Goal: Communication & Community: Answer question/provide support

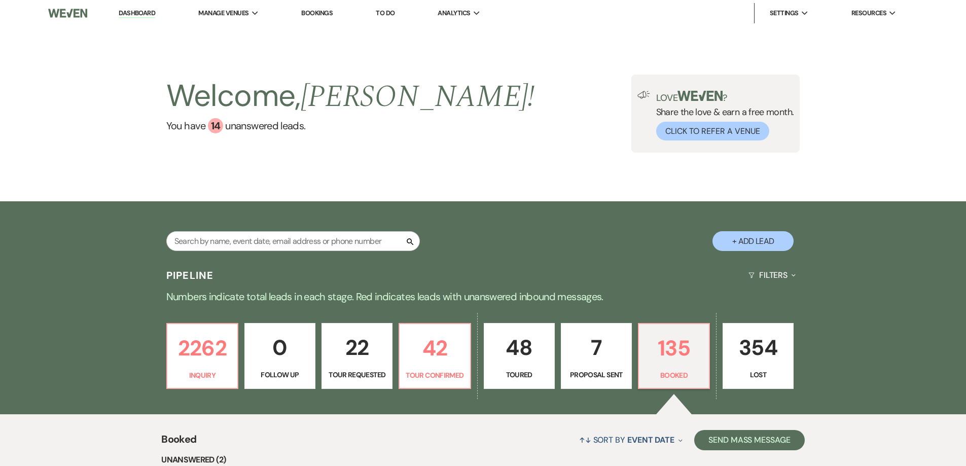
select select "7"
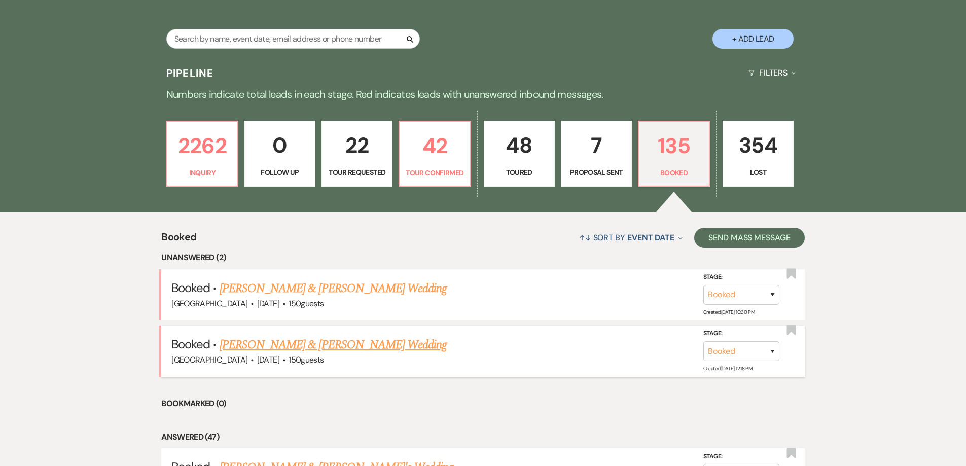
click at [359, 345] on link "[PERSON_NAME] & [PERSON_NAME] Wedding" at bounding box center [332, 345] width 227 height 18
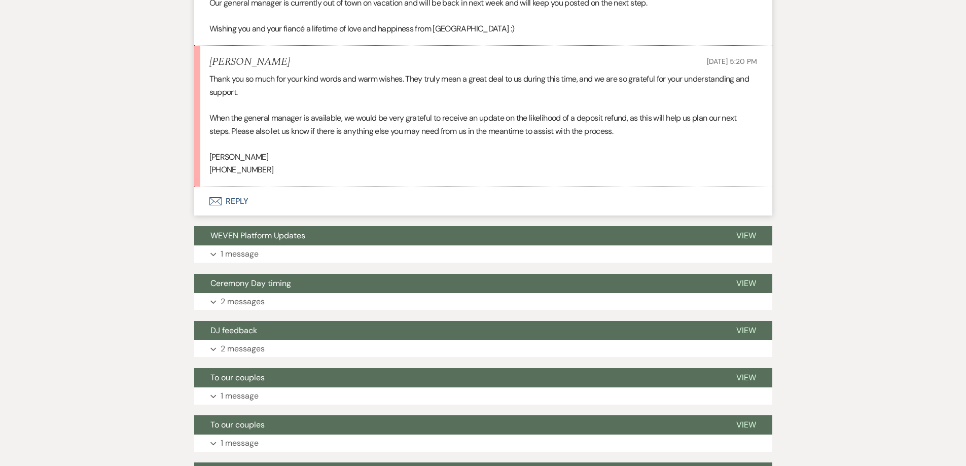
scroll to position [659, 0]
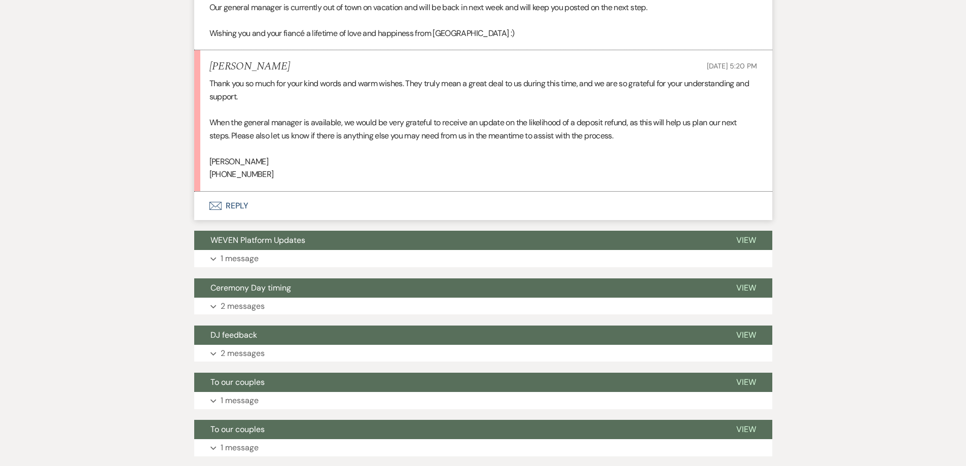
click at [246, 207] on button "Envelope Reply" at bounding box center [483, 206] width 578 height 28
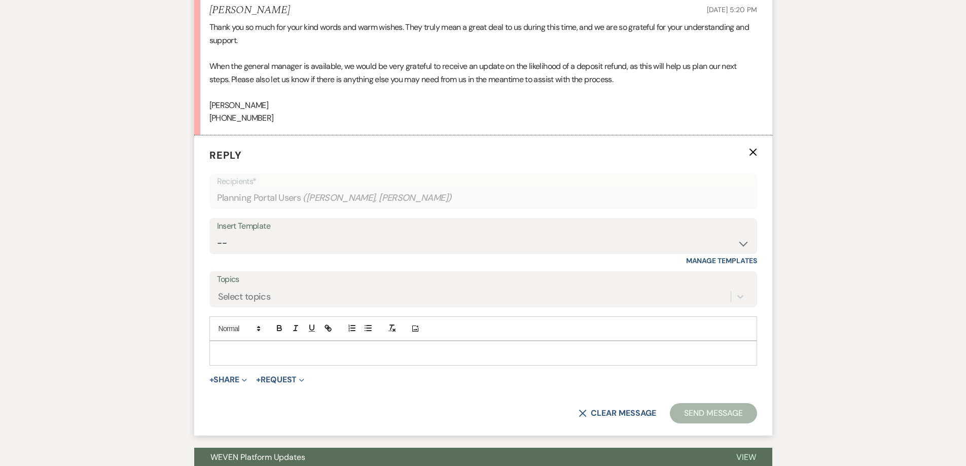
scroll to position [722, 0]
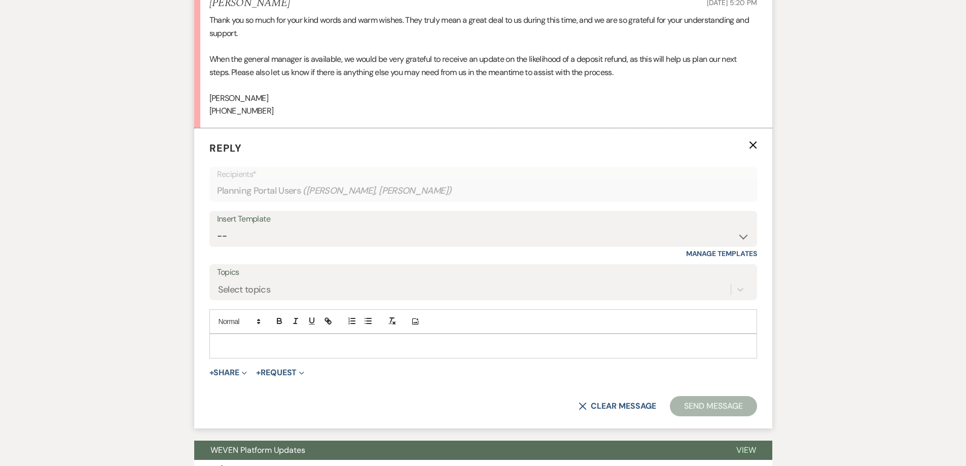
click at [287, 350] on p at bounding box center [482, 345] width 531 height 11
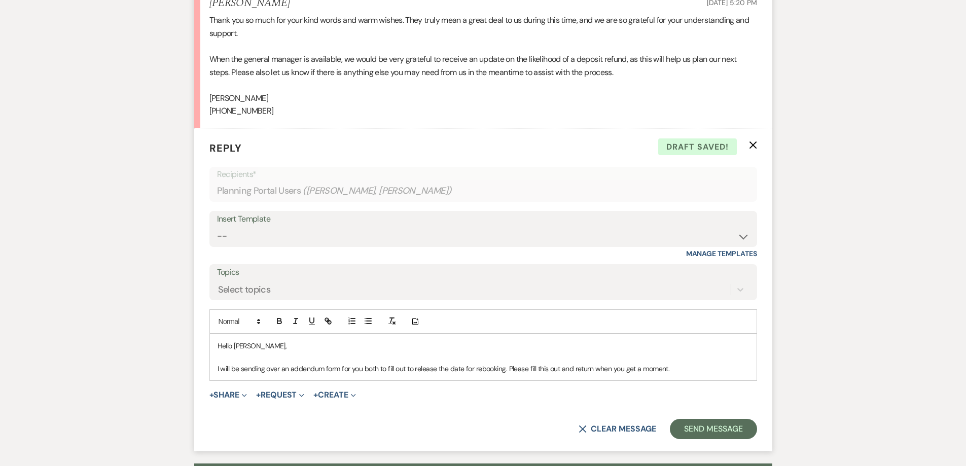
click at [599, 368] on p "I will be sending over an addendum form for you both to fill out to release the…" at bounding box center [482, 368] width 531 height 11
click at [683, 369] on p "I will be sending over an addendum form for you both to fill out to release the…" at bounding box center [482, 368] width 531 height 11
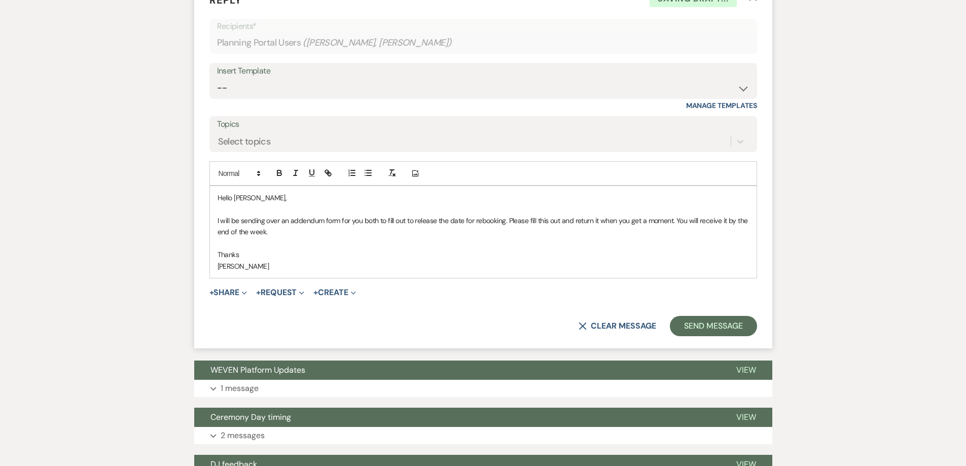
scroll to position [874, 0]
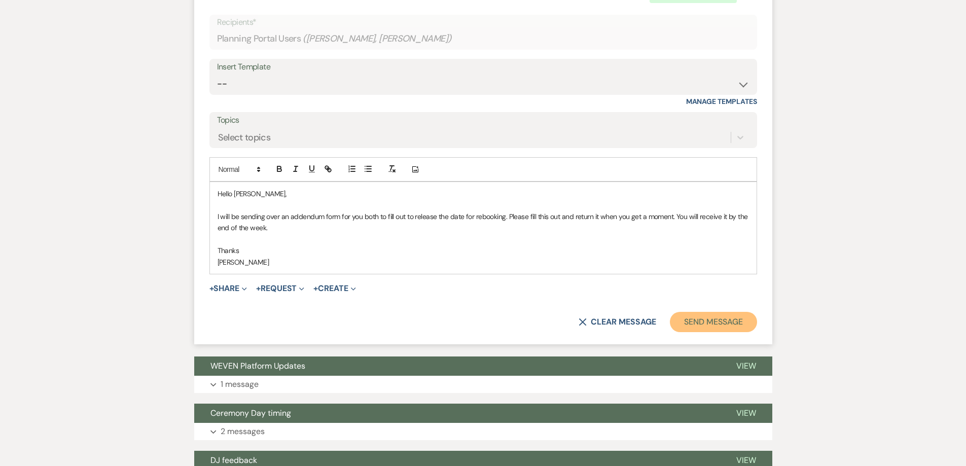
click at [721, 321] on button "Send Message" at bounding box center [713, 322] width 87 height 20
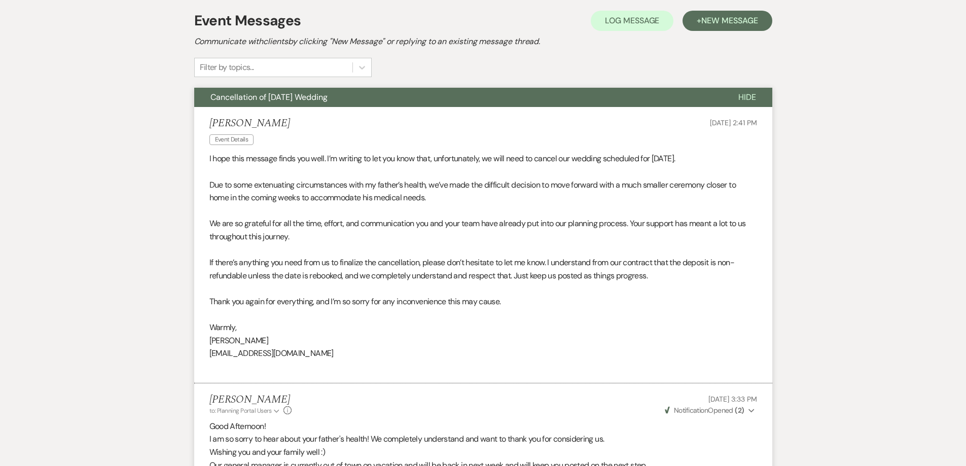
scroll to position [0, 0]
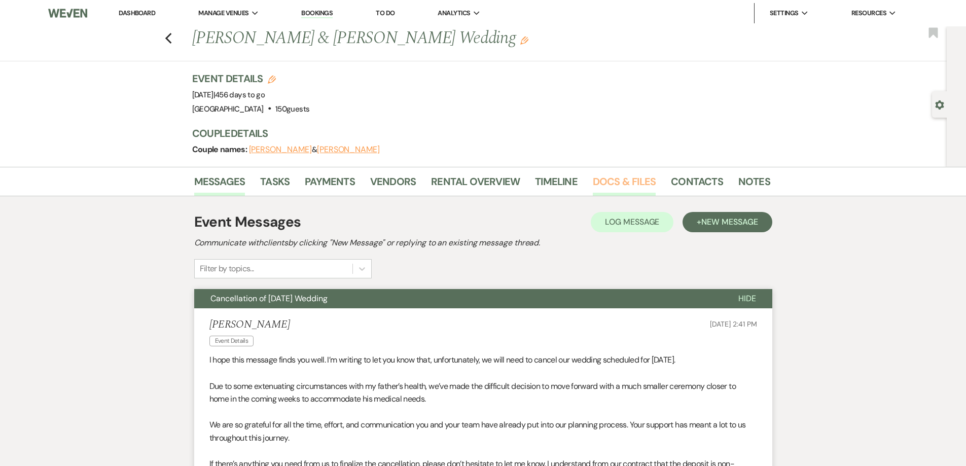
click at [616, 178] on link "Docs & Files" at bounding box center [624, 184] width 63 height 22
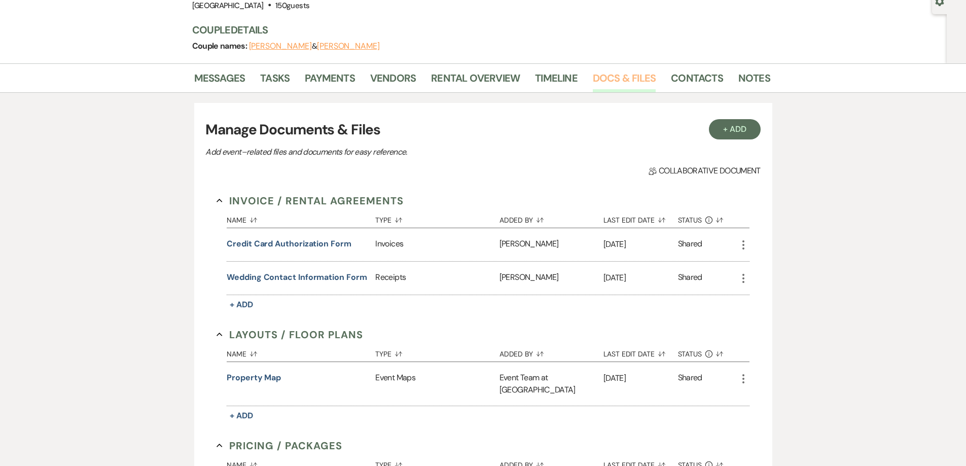
scroll to position [152, 0]
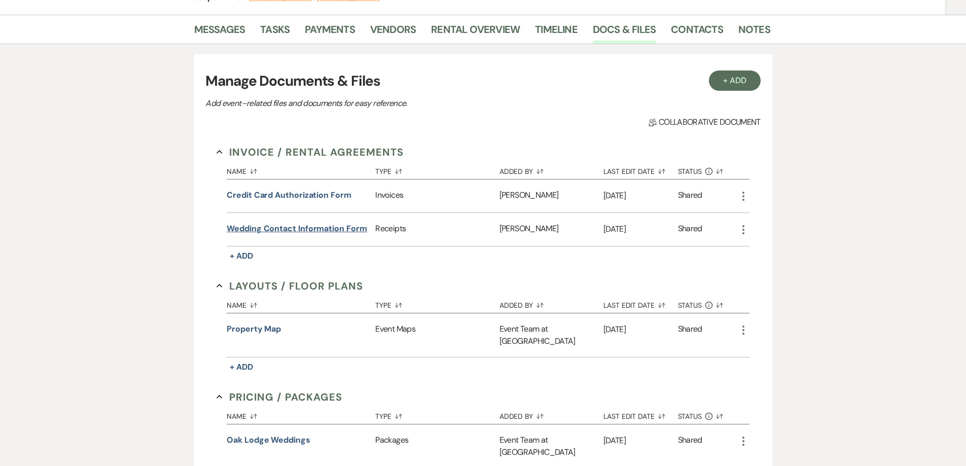
click at [277, 223] on button "Wedding Contact Information Form" at bounding box center [297, 229] width 140 height 12
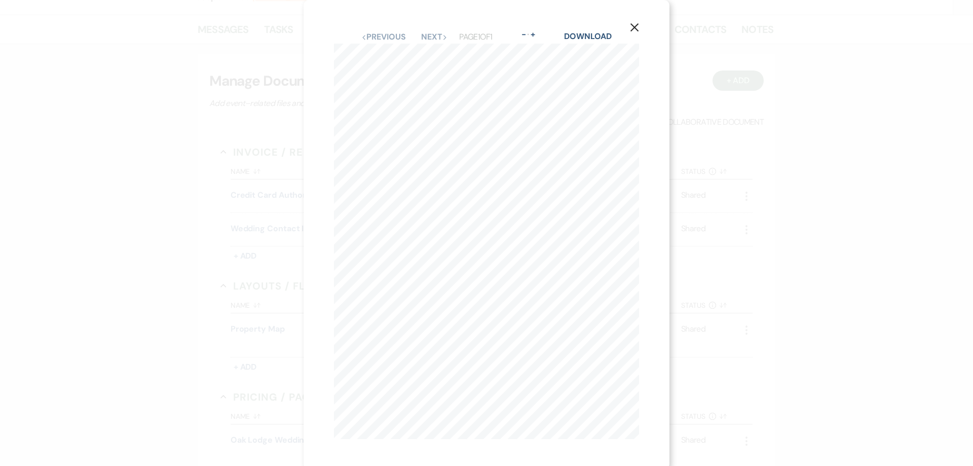
click at [636, 28] on use "button" at bounding box center [635, 27] width 8 height 8
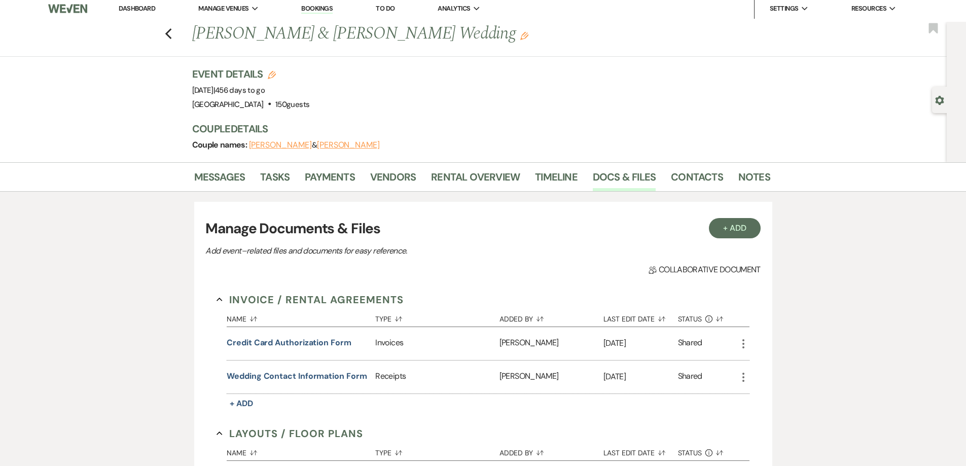
scroll to position [0, 0]
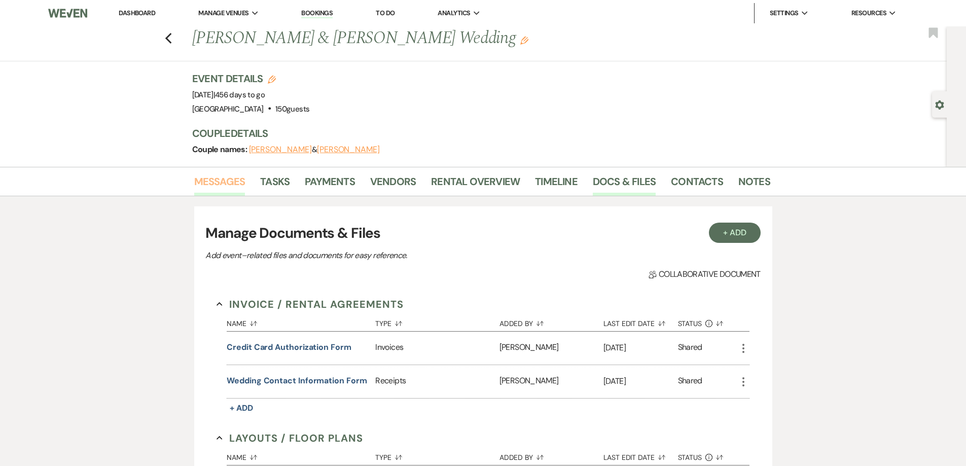
click at [215, 191] on link "Messages" at bounding box center [219, 184] width 51 height 22
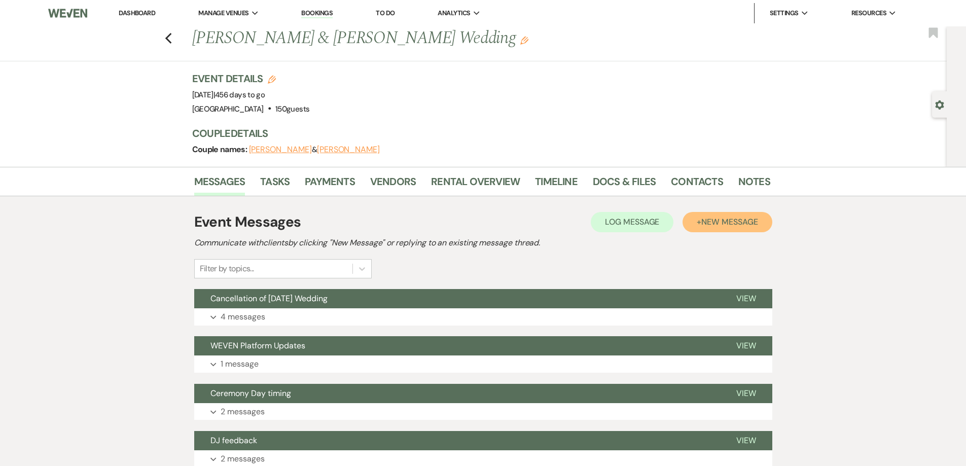
click at [701, 224] on span "New Message" at bounding box center [729, 221] width 56 height 11
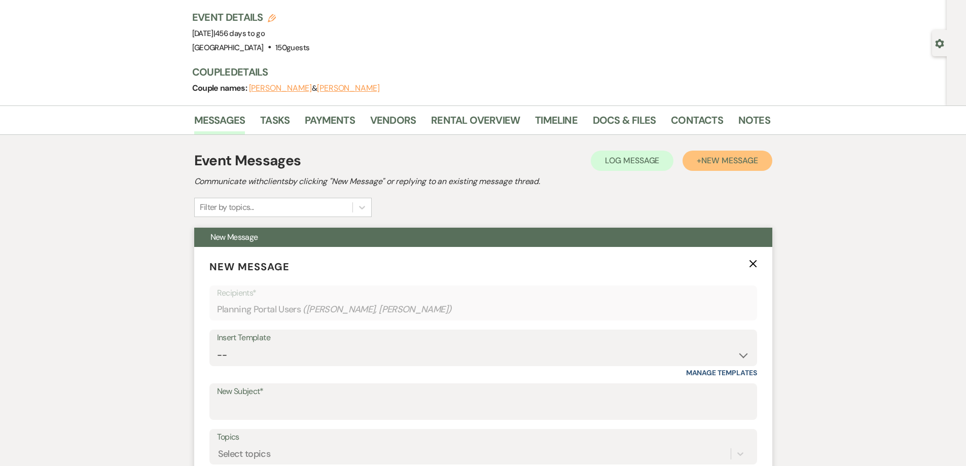
scroll to position [203, 0]
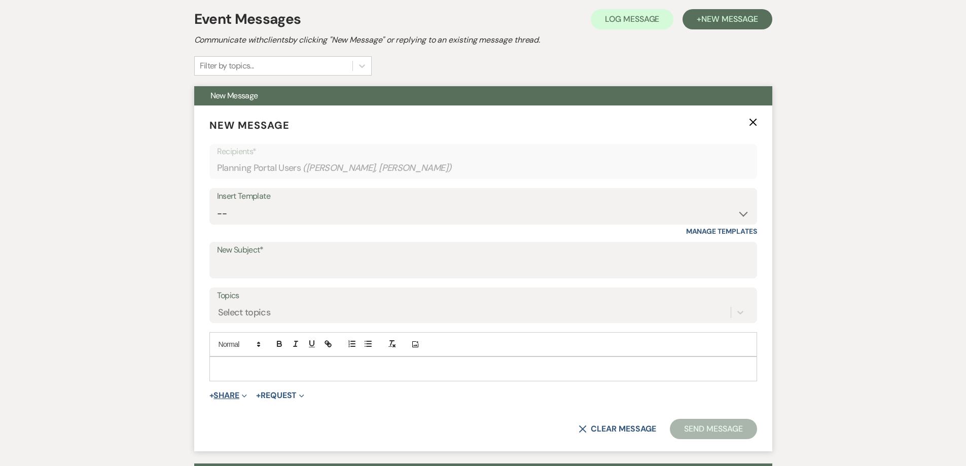
click at [234, 393] on button "+ Share Expand" at bounding box center [228, 395] width 38 height 8
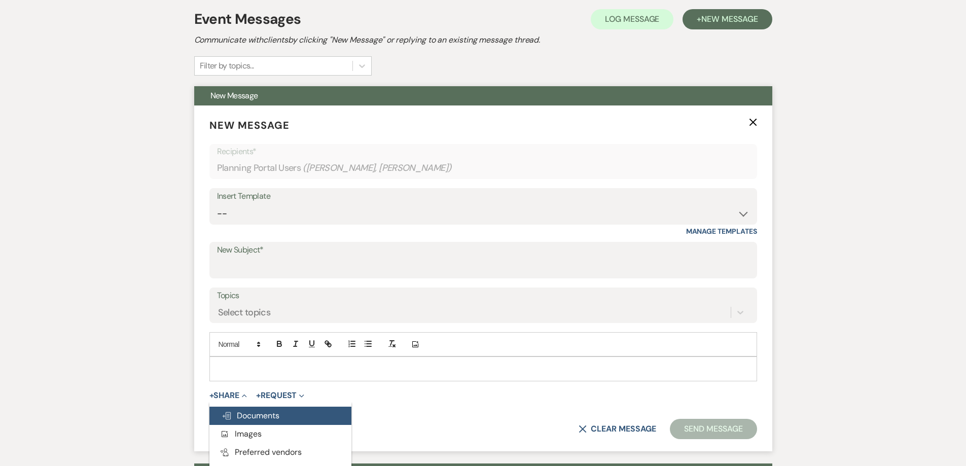
click at [245, 413] on span "Doc Upload Documents" at bounding box center [251, 415] width 58 height 11
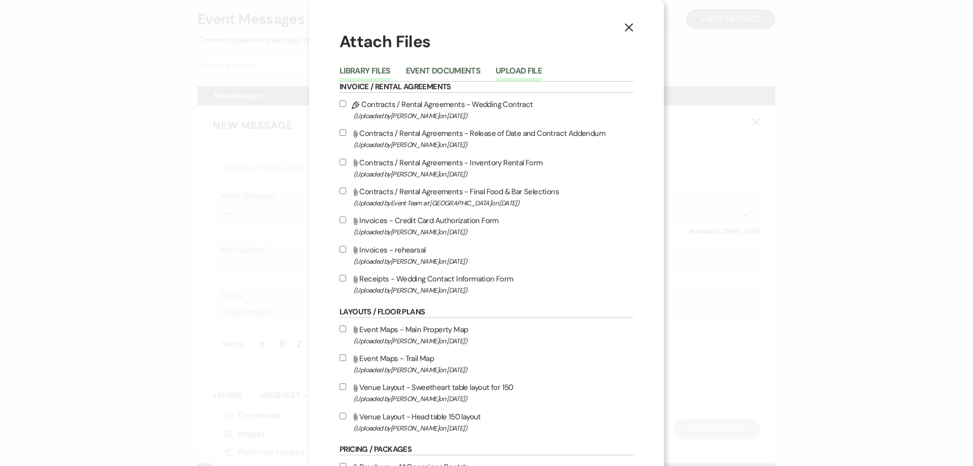
click at [496, 70] on button "Upload File" at bounding box center [519, 74] width 46 height 14
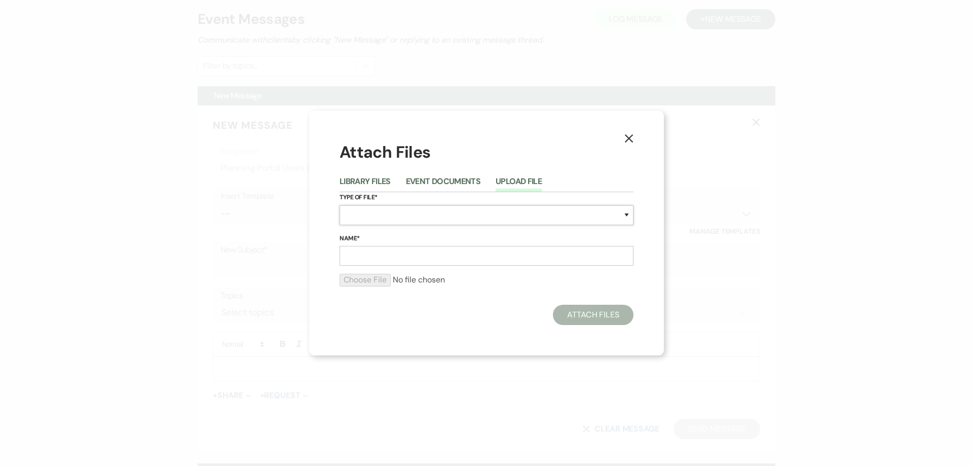
click at [378, 215] on select "Special Event Insurance Vendor Certificate of Insurance Contracts / Rental Agre…" at bounding box center [487, 215] width 294 height 20
select select "10"
click at [340, 205] on select "Special Event Insurance Vendor Certificate of Insurance Contracts / Rental Agre…" at bounding box center [487, 215] width 294 height 20
click at [373, 253] on input "Name*" at bounding box center [487, 256] width 294 height 20
type input "Release of Date"
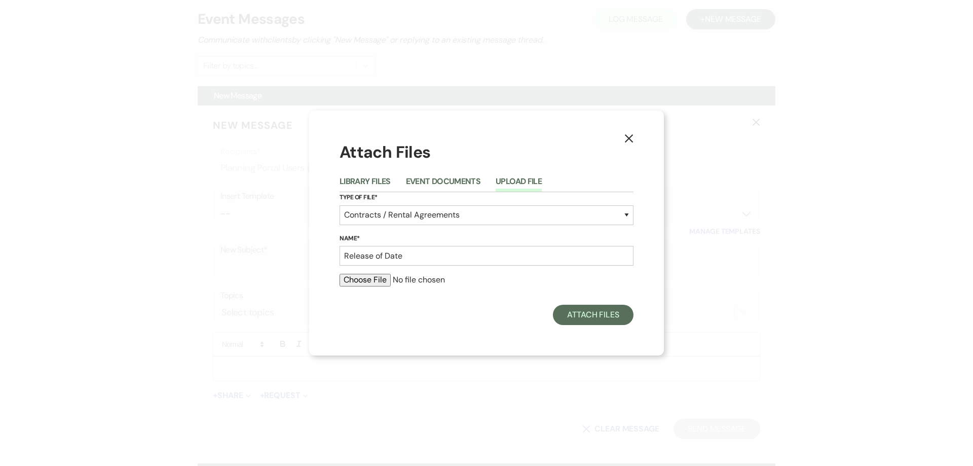
click at [393, 336] on div "X Attach Files Library Files Event Documents Upload File Type of File* Special …" at bounding box center [486, 233] width 355 height 244
click at [385, 285] on input "file" at bounding box center [487, 280] width 294 height 12
type input "C:\fakepath\Snodrass & [PERSON_NAME] ACKNOWLEDGMENT AND RELEASE.pdf"
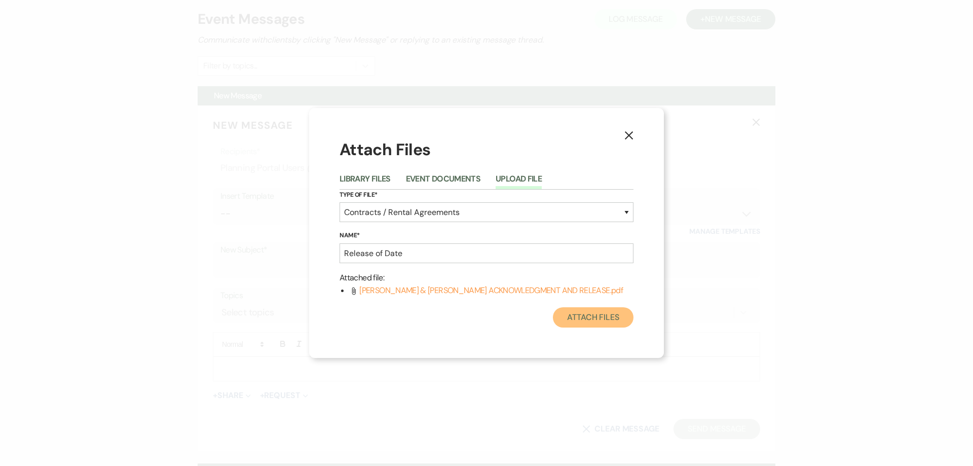
click at [569, 315] on button "Attach Files" at bounding box center [593, 317] width 81 height 20
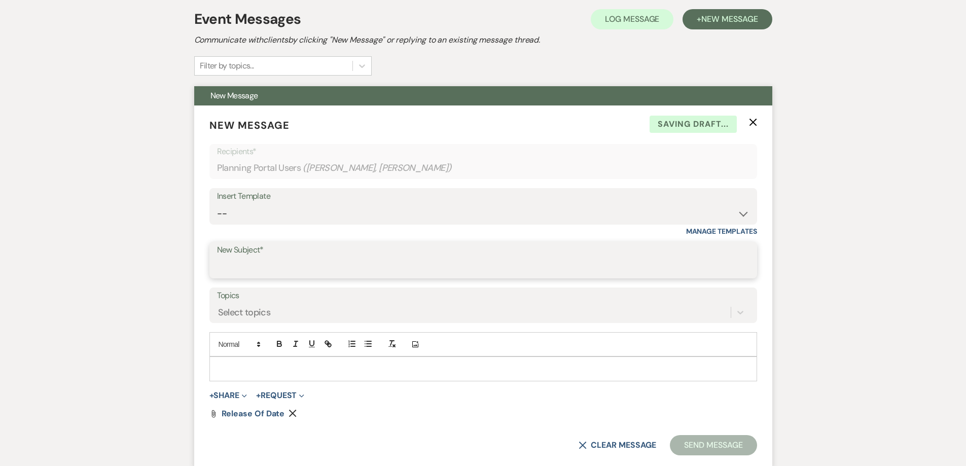
click at [312, 262] on input "New Subject*" at bounding box center [483, 268] width 532 height 20
type input "Release of Date"
click at [258, 373] on p at bounding box center [482, 368] width 531 height 11
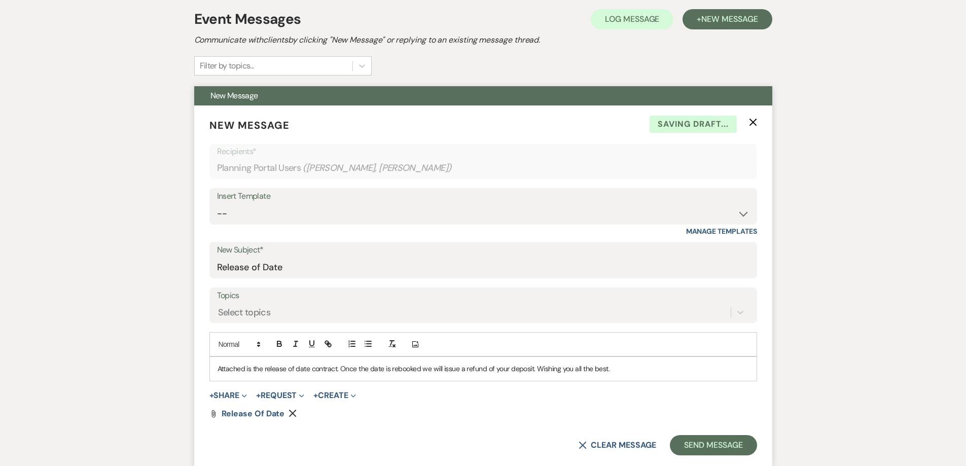
click at [233, 373] on p "Attached is the release of date contract. Once the date is rebooked we will iss…" at bounding box center [482, 368] width 531 height 11
click at [416, 369] on p "I've attached the release of date contract. Once the date is rebooked we will i…" at bounding box center [482, 368] width 531 height 11
click at [465, 370] on p "I've attached the release of date contract. Once the date is rebooked, we will …" at bounding box center [482, 368] width 531 height 11
click at [584, 368] on p "I've attached the release of date contract. Once the date is rebooked, we will …" at bounding box center [482, 368] width 531 height 11
click at [631, 371] on p "I've attached the release of date contract. Once the date is rebooked, we will …" at bounding box center [482, 368] width 531 height 11
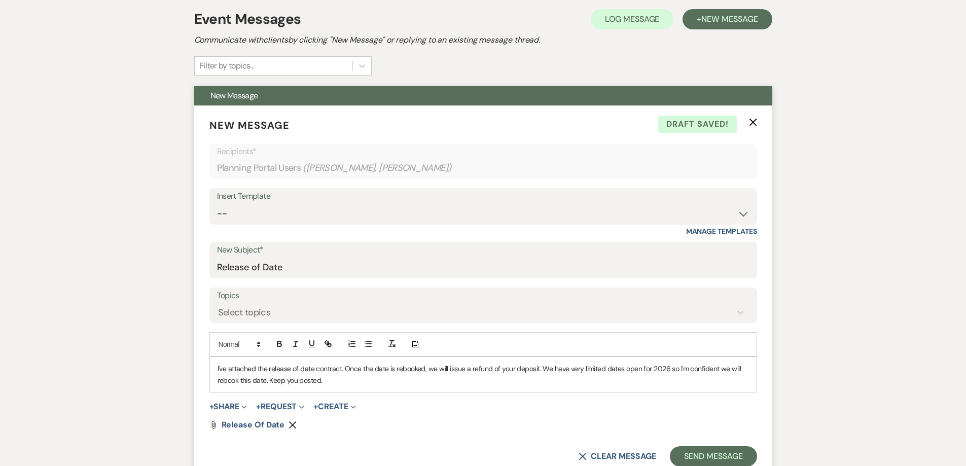
click at [284, 381] on p "I've attached the release of date contract. Once the date is rebooked, we will …" at bounding box center [482, 374] width 531 height 23
click at [290, 380] on p "I've attached the release of date contract. Once the date is rebooked, we will …" at bounding box center [482, 374] width 531 height 23
click at [318, 381] on p "I've attached the release of date contract. Once the date is rebooked, we will …" at bounding box center [482, 374] width 531 height 23
click at [322, 382] on p "I've attached the release of date contract. Once the date is rebooked, we will …" at bounding box center [482, 374] width 531 height 23
click at [294, 370] on p "I've attached the release of date contract. Once the date is rebooked, we will …" at bounding box center [482, 374] width 531 height 23
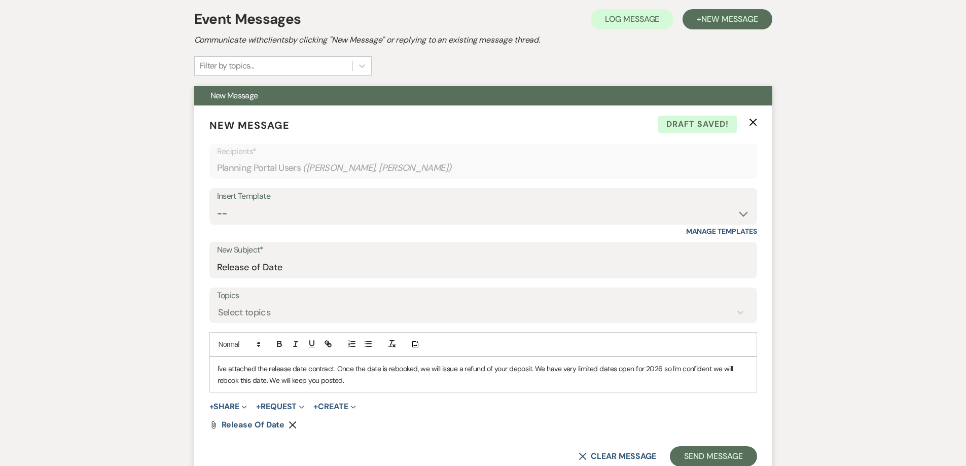
click at [290, 383] on p "I've attached the release date contract. Once the date is rebooked, we will iss…" at bounding box center [482, 374] width 531 height 23
click at [301, 380] on p "I've attached the release date contract. Once the date is rebooked, we will iss…" at bounding box center [482, 374] width 531 height 23
click at [387, 383] on p "I've attached the release date contract. Once the date is rebooked, we will iss…" at bounding box center [482, 374] width 531 height 23
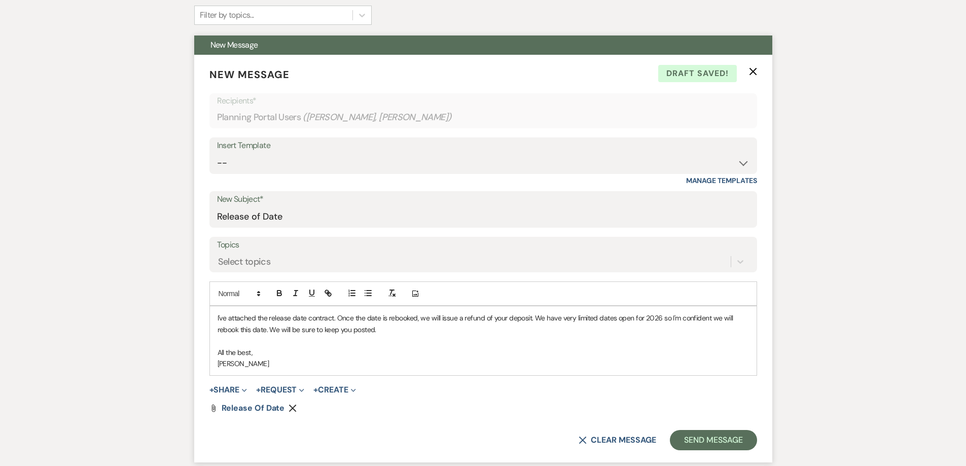
scroll to position [355, 0]
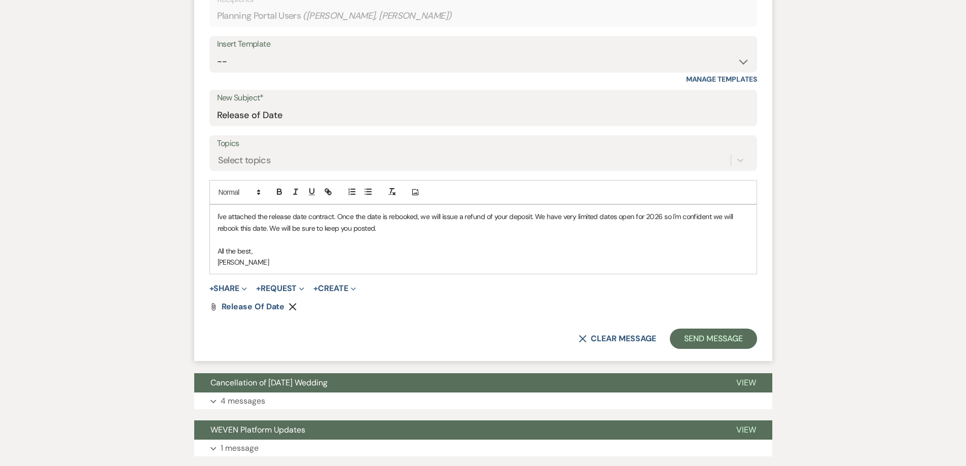
click at [663, 218] on p "I've attached the release date contract. Once the date is rebooked, we will iss…" at bounding box center [482, 222] width 531 height 23
click at [665, 222] on p "I've attached the release date contract. Once the date is rebooked, we will iss…" at bounding box center [482, 222] width 531 height 23
click at [698, 334] on button "Send Message" at bounding box center [713, 338] width 87 height 20
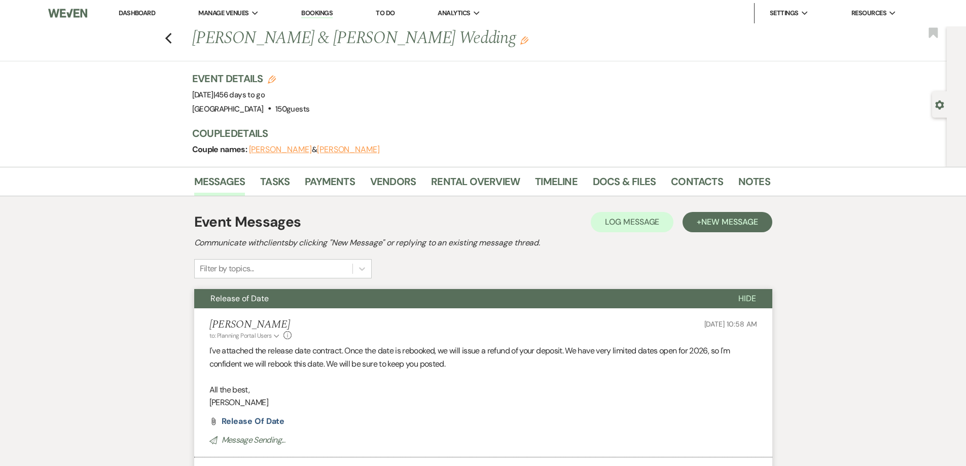
click at [180, 32] on div "Previous [PERSON_NAME] & [PERSON_NAME] Wedding Edit Bookmark" at bounding box center [470, 43] width 951 height 35
click at [177, 32] on div "Previous [PERSON_NAME] & [PERSON_NAME] Wedding Edit Bookmark" at bounding box center [470, 43] width 951 height 35
click at [162, 44] on div "Previous [PERSON_NAME] & [PERSON_NAME] Wedding Edit Bookmark" at bounding box center [470, 43] width 951 height 35
click at [179, 32] on div "Previous [PERSON_NAME] & [PERSON_NAME] Wedding Edit Bookmark" at bounding box center [470, 43] width 951 height 35
click at [169, 41] on icon "Previous" at bounding box center [169, 38] width 8 height 12
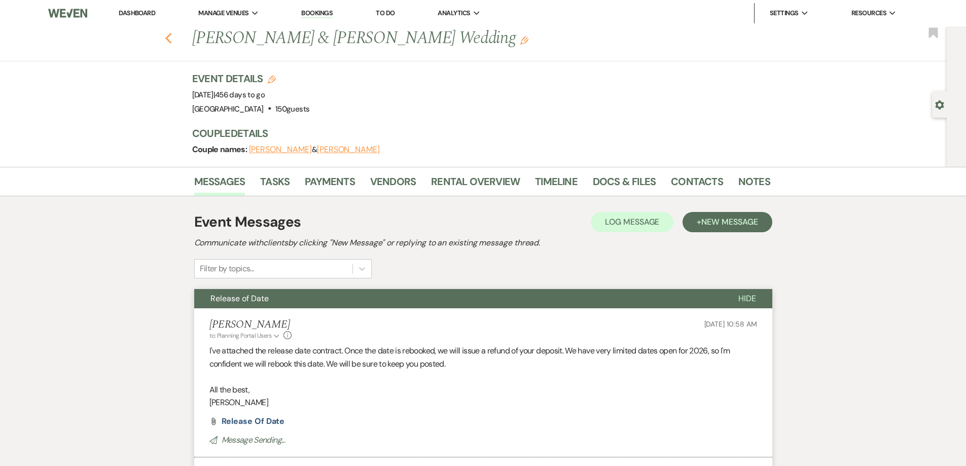
select select "7"
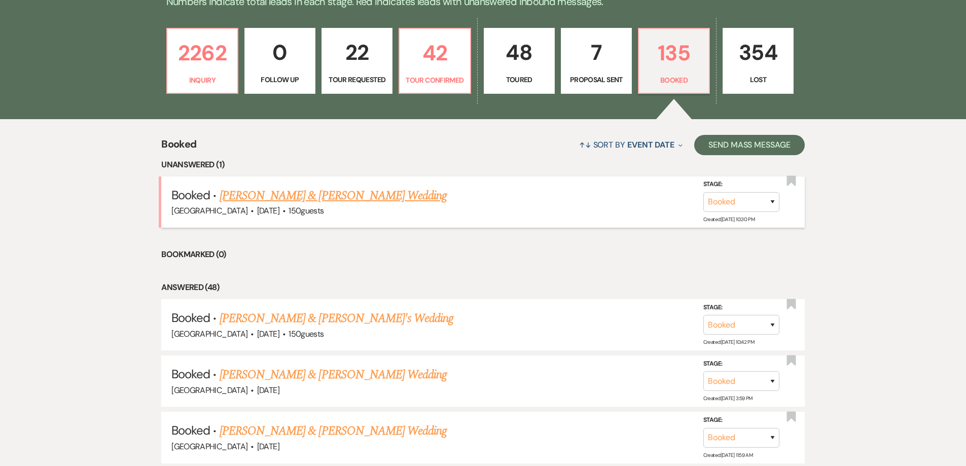
scroll to position [304, 0]
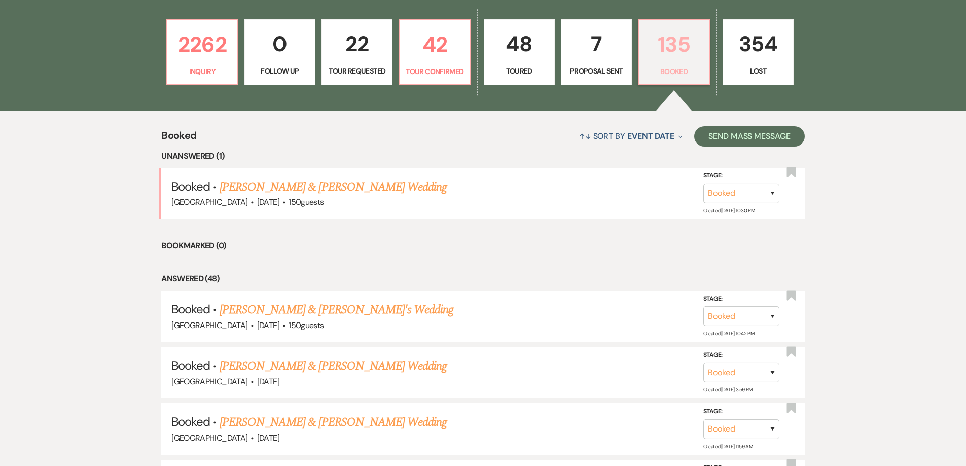
click at [665, 59] on p "135" at bounding box center [674, 44] width 58 height 34
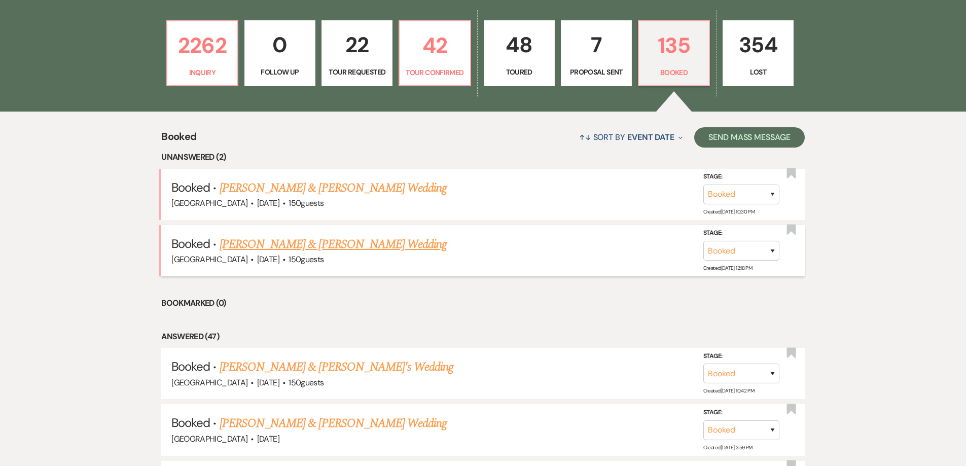
click at [278, 236] on link "[PERSON_NAME] & [PERSON_NAME] Wedding" at bounding box center [332, 244] width 227 height 18
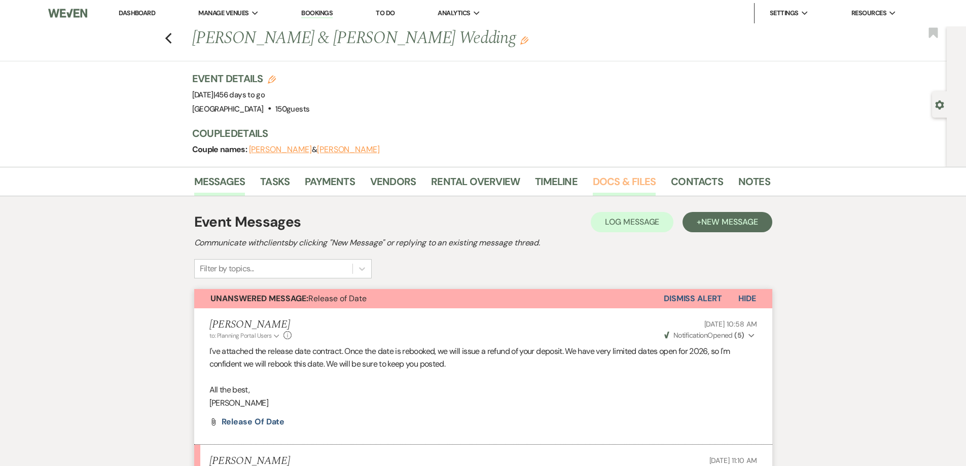
click at [626, 186] on link "Docs & Files" at bounding box center [624, 184] width 63 height 22
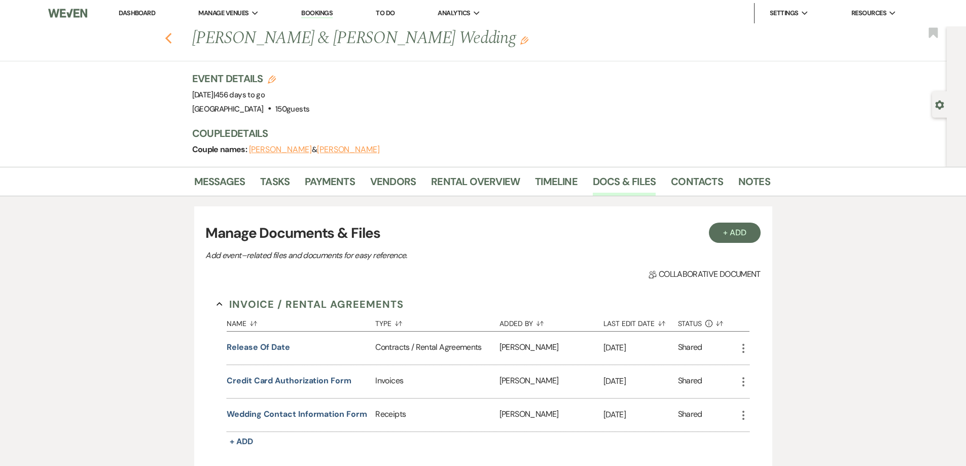
click at [171, 41] on use "button" at bounding box center [168, 38] width 7 height 11
select select "7"
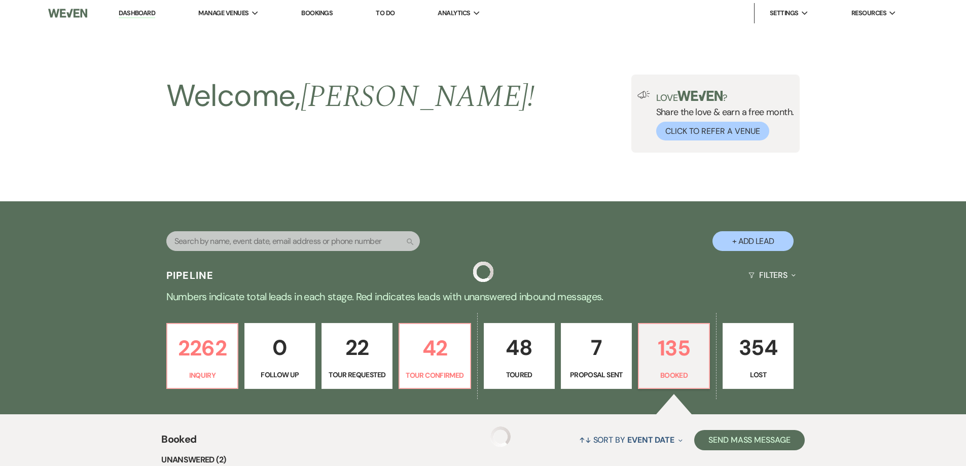
scroll to position [303, 0]
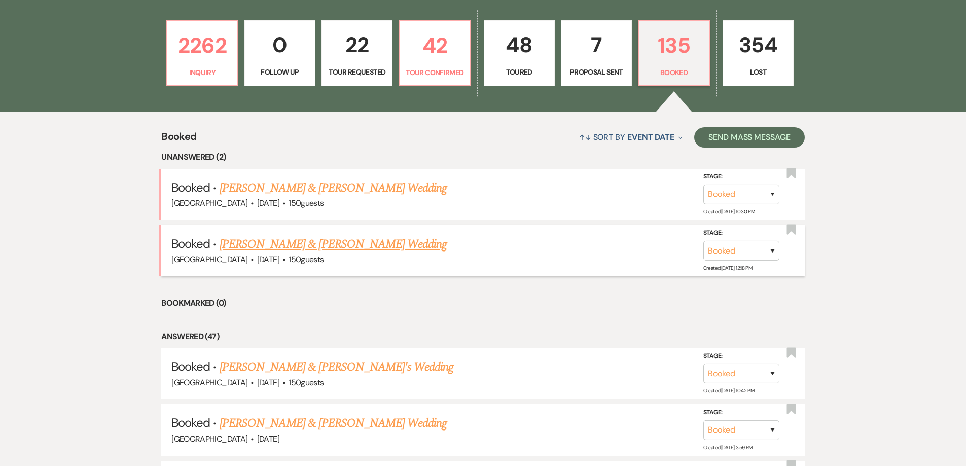
click at [272, 239] on link "[PERSON_NAME] & [PERSON_NAME] Wedding" at bounding box center [332, 244] width 227 height 18
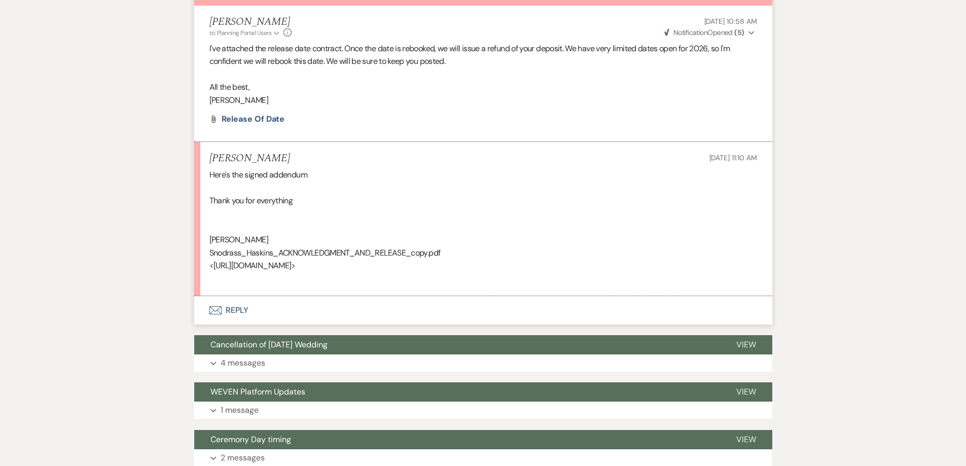
click at [273, 264] on div "Here's the signed addendum Thank you for everything Ashton Snodgrasd Snodrass_H…" at bounding box center [482, 226] width 547 height 117
drag, startPoint x: 532, startPoint y: 267, endPoint x: 428, endPoint y: 265, distance: 103.9
click at [483, 263] on div "Here's the signed addendum Thank you for everything Ashton Snodgrasd Snodrass_H…" at bounding box center [482, 226] width 547 height 117
click at [327, 267] on div "Here's the signed addendum Thank you for everything Ashton Snodgrasd Snodrass_H…" at bounding box center [482, 226] width 547 height 117
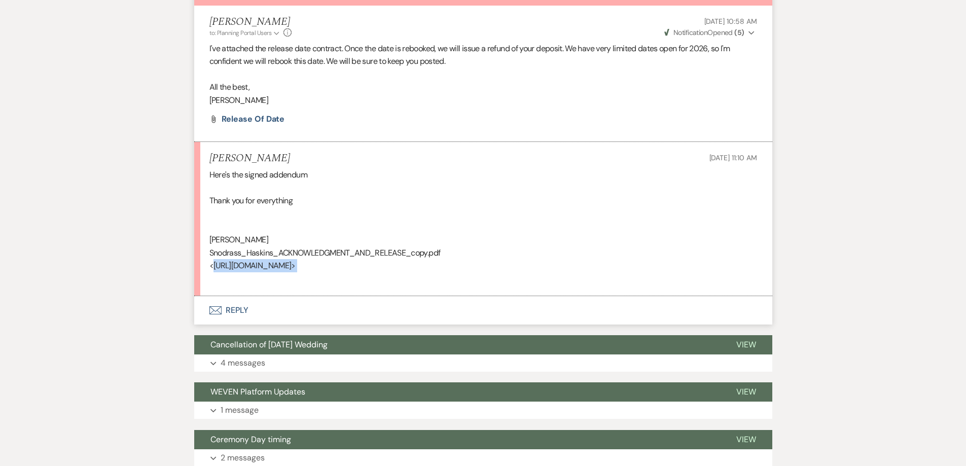
drag, startPoint x: 213, startPoint y: 267, endPoint x: 484, endPoint y: 275, distance: 271.3
click at [484, 275] on div "Here's the signed addendum Thank you for everything Ashton Snodgrasd Snodrass_H…" at bounding box center [482, 226] width 547 height 117
copy div "https://drive.google.com/file/d/1q_-2B4wrKoBz9cO27nK-ueM9lAkf2Xix/view?usp=driv…"
click at [167, 280] on div "Messages Tasks Payments Vendors Rental Overview Timeline Docs & Files Contacts …" at bounding box center [483, 291] width 966 height 854
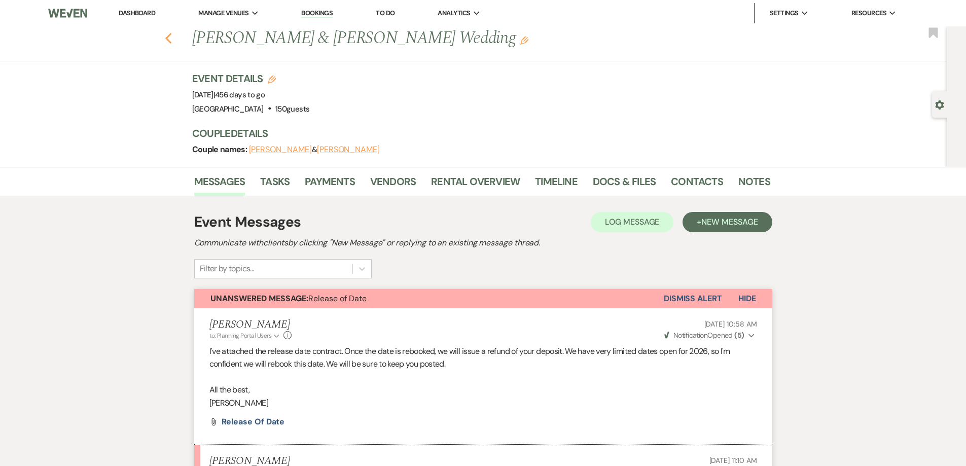
click at [168, 32] on icon "Previous" at bounding box center [169, 38] width 8 height 12
select select "7"
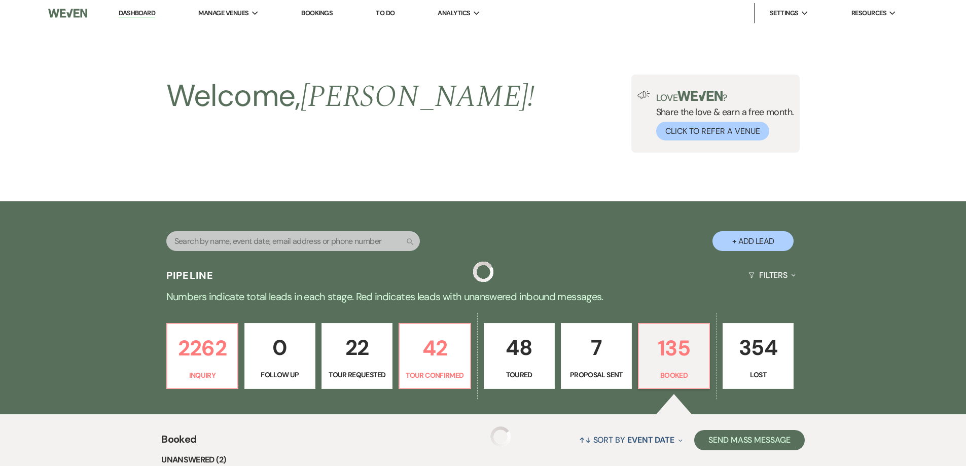
scroll to position [303, 0]
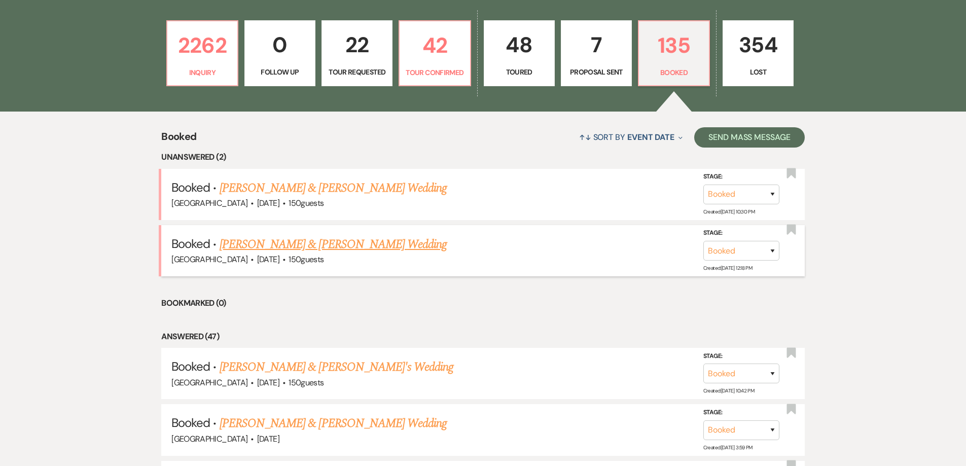
click at [366, 251] on link "[PERSON_NAME] & [PERSON_NAME] Wedding" at bounding box center [332, 244] width 227 height 18
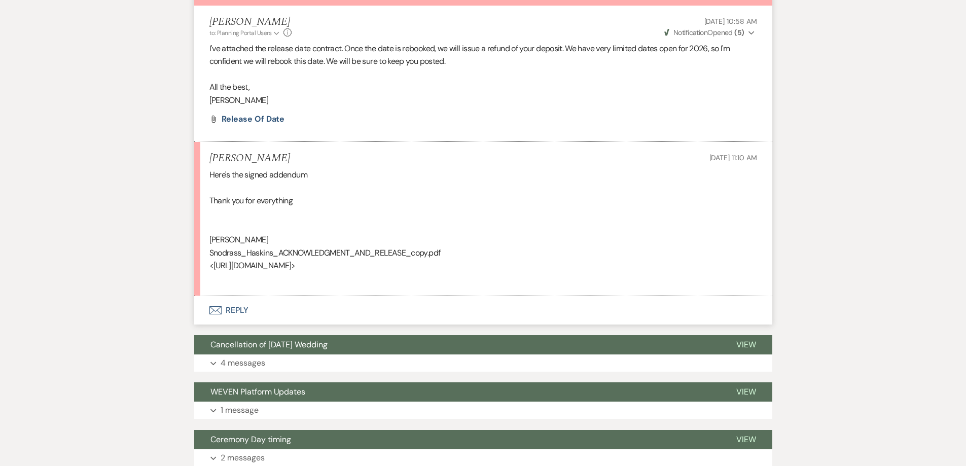
click at [243, 308] on button "Envelope Reply" at bounding box center [483, 310] width 578 height 28
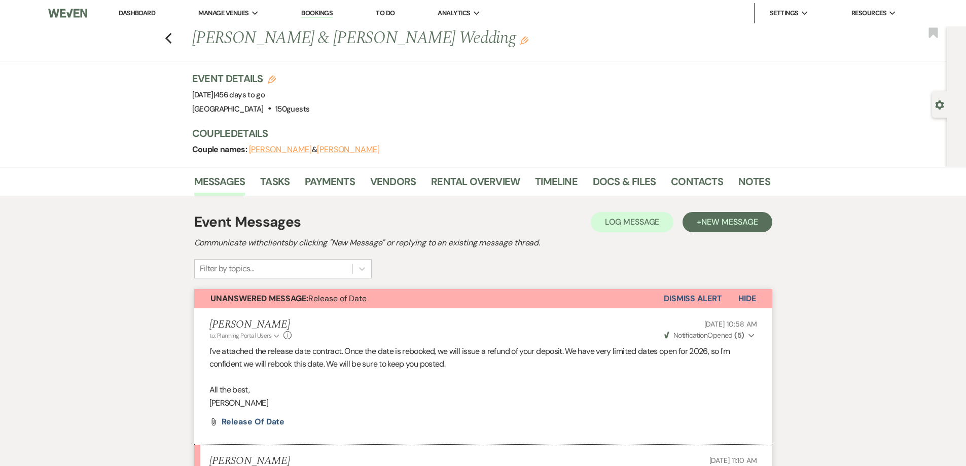
click at [161, 46] on div "Previous [PERSON_NAME] & [PERSON_NAME] Wedding Edit Bookmark" at bounding box center [470, 43] width 951 height 35
click at [172, 40] on icon "Previous" at bounding box center [169, 38] width 8 height 12
select select "7"
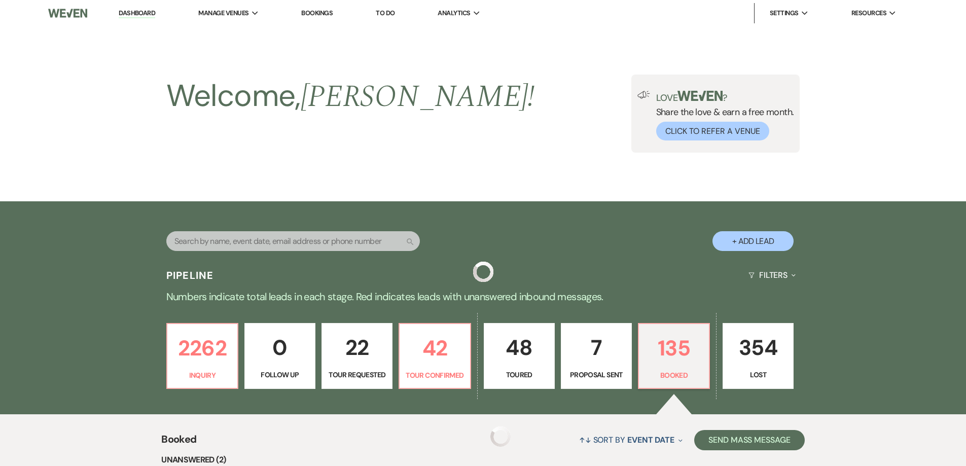
scroll to position [303, 0]
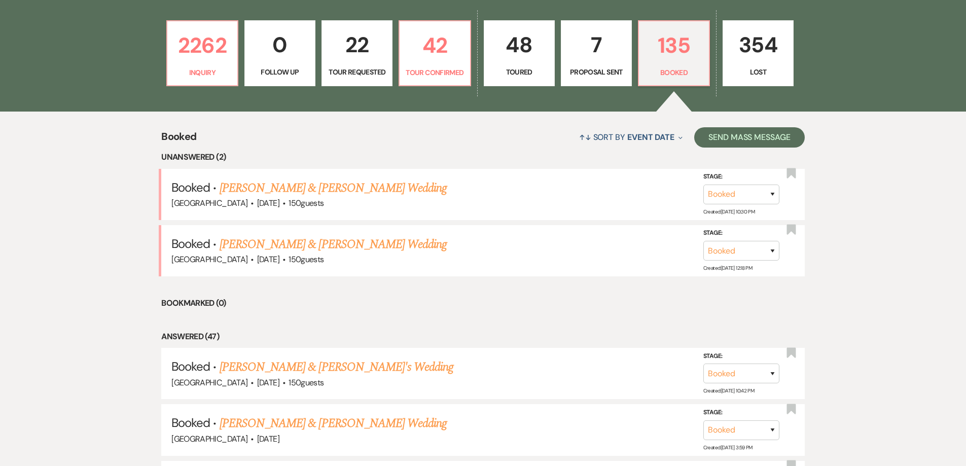
click at [295, 252] on link "[PERSON_NAME] & [PERSON_NAME] Wedding" at bounding box center [332, 244] width 227 height 18
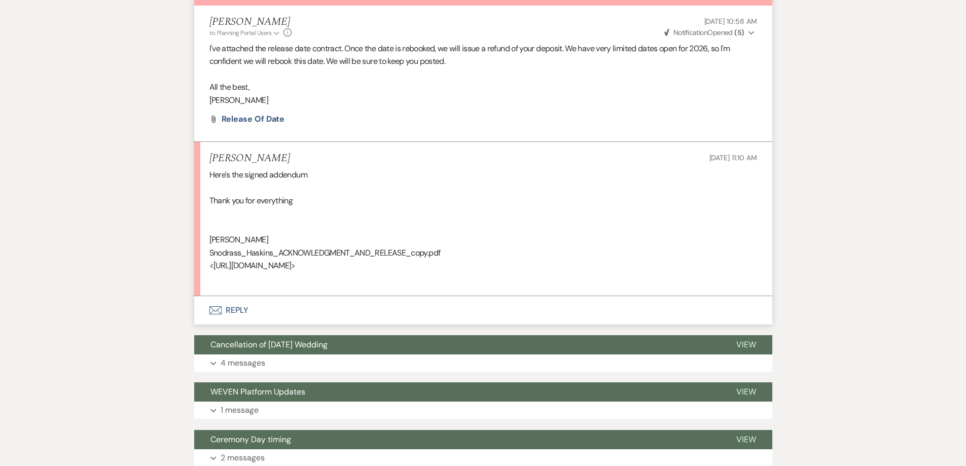
click at [233, 310] on button "Envelope Reply" at bounding box center [483, 310] width 578 height 28
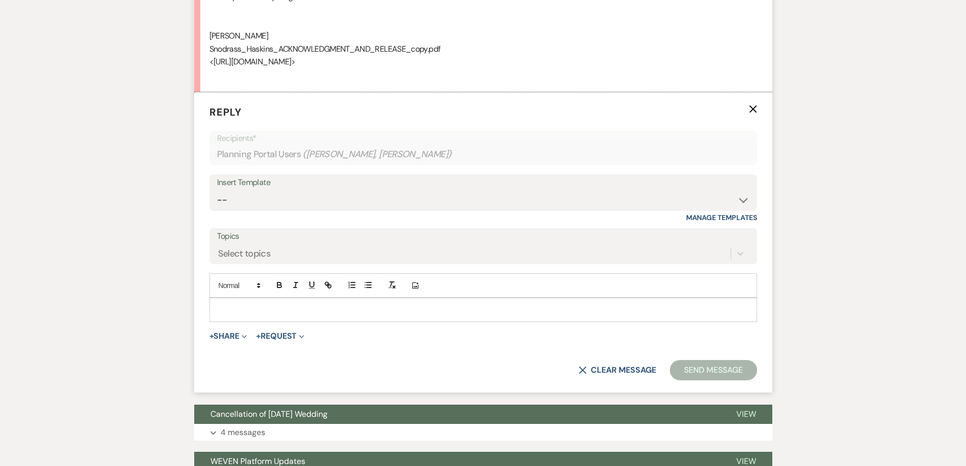
scroll to position [516, 0]
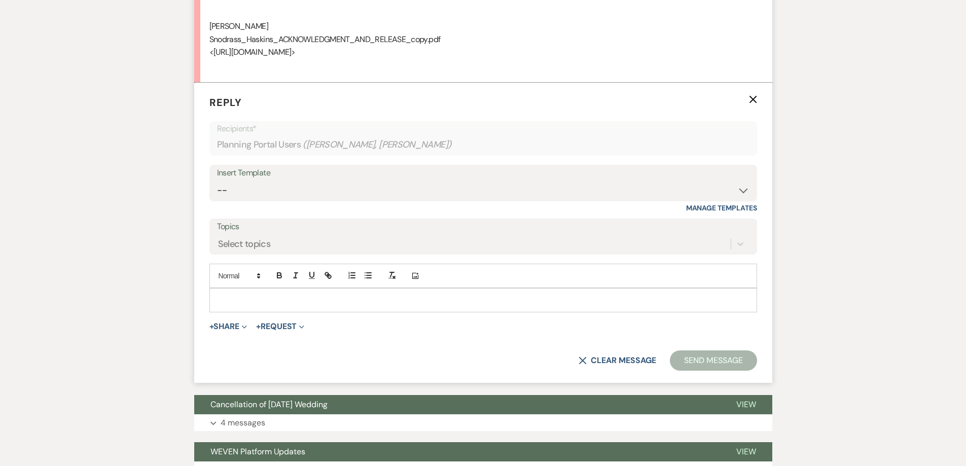
click at [260, 288] on div "Add Photo" at bounding box center [482, 276] width 547 height 24
click at [262, 297] on p at bounding box center [482, 300] width 531 height 11
click at [249, 301] on p "The google link isn't working" at bounding box center [482, 300] width 531 height 11
click at [248, 306] on div "The google link isn't working" at bounding box center [483, 299] width 546 height 23
click at [325, 304] on p "The Google link isn't working" at bounding box center [482, 300] width 531 height 11
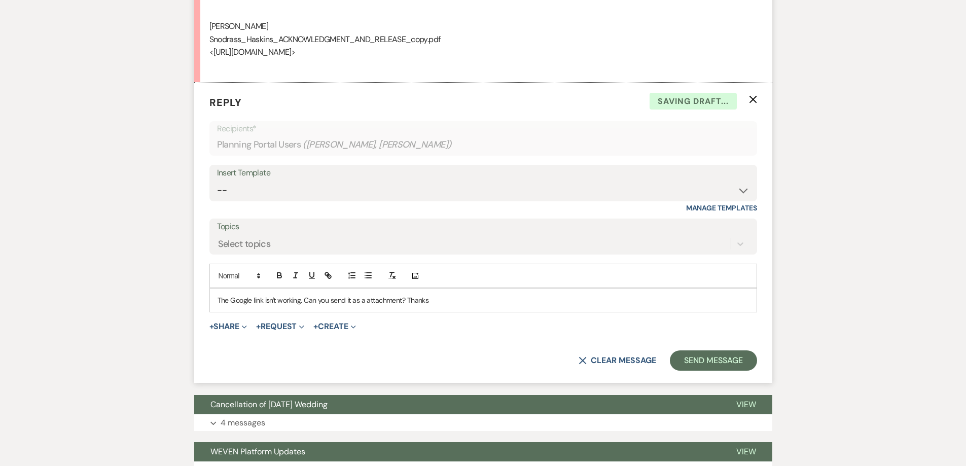
click at [380, 299] on p "The Google link isn't working. Can you send it as a attachment? Thanks" at bounding box center [482, 300] width 531 height 11
drag, startPoint x: 470, startPoint y: 298, endPoint x: 448, endPoint y: 295, distance: 23.1
click at [470, 297] on p "The Google link isn't working. Can you send it as a attachment? Thanks" at bounding box center [482, 300] width 531 height 11
click at [388, 299] on p "The Google link isn't working. Can you send it as a attachment? Thanks" at bounding box center [482, 300] width 531 height 11
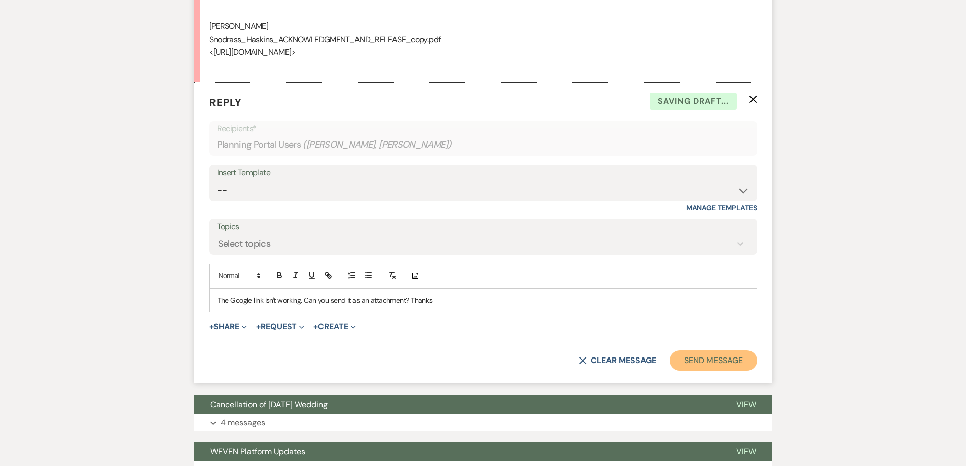
click at [727, 357] on button "Send Message" at bounding box center [713, 360] width 87 height 20
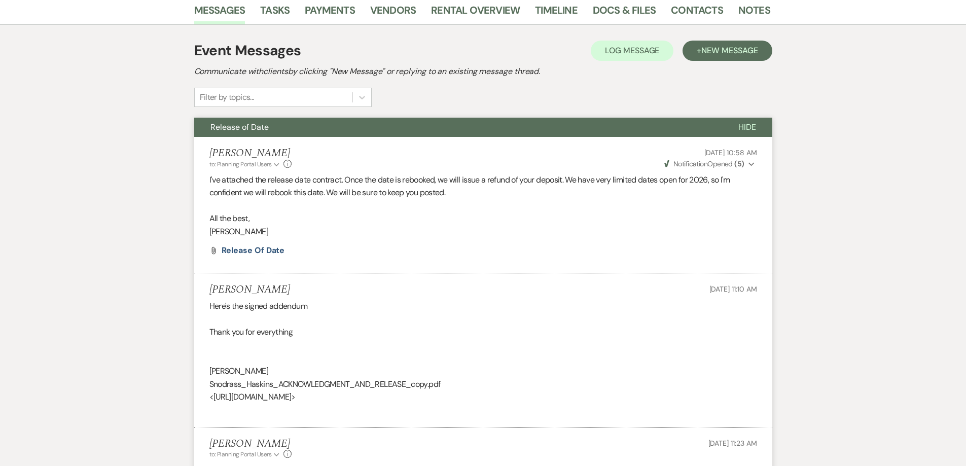
scroll to position [0, 0]
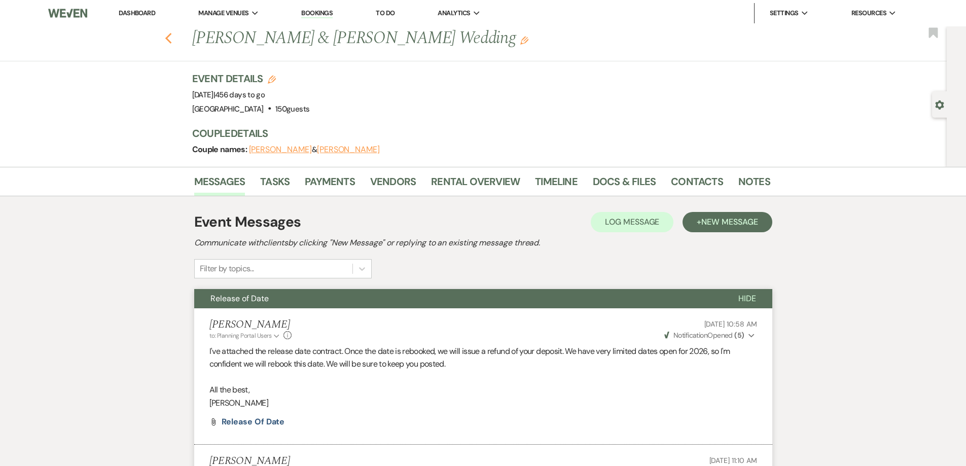
click at [171, 36] on use "button" at bounding box center [168, 38] width 7 height 11
select select "7"
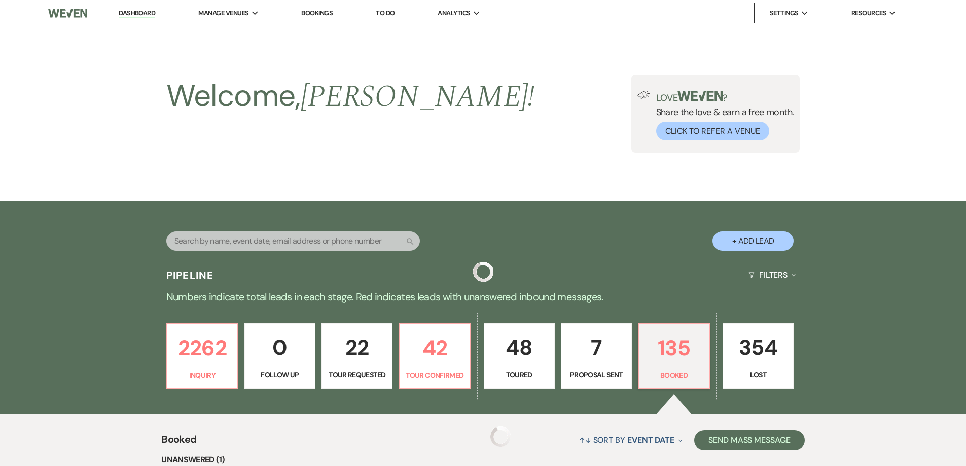
scroll to position [303, 0]
